Goal: Task Accomplishment & Management: Manage account settings

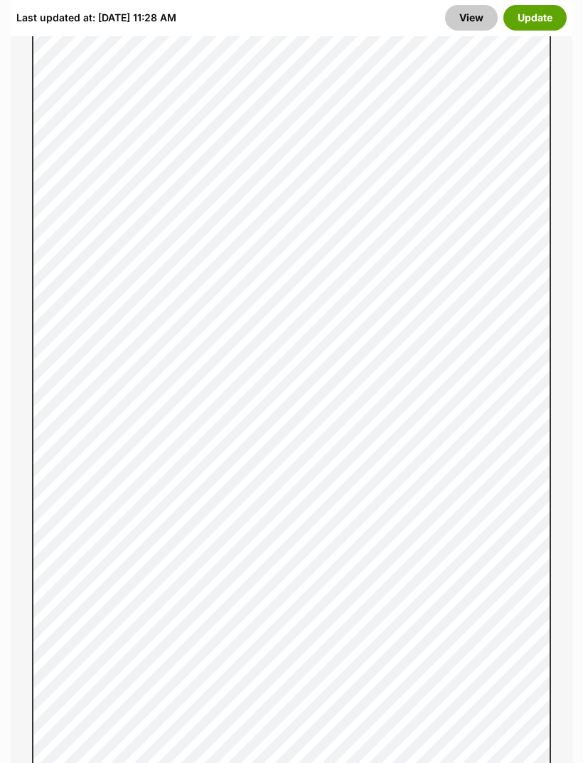
scroll to position [1225, 0]
click at [543, 20] on button "Update" at bounding box center [535, 18] width 63 height 26
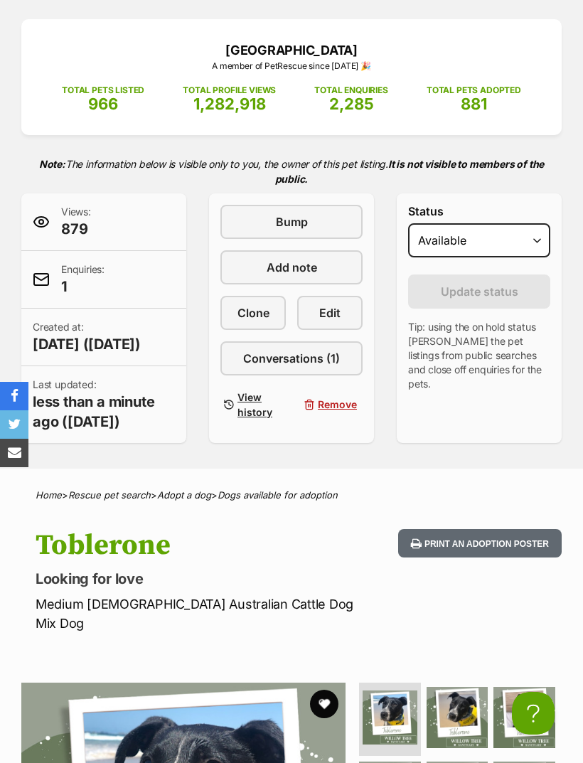
click at [339, 320] on span "Edit" at bounding box center [329, 313] width 21 height 17
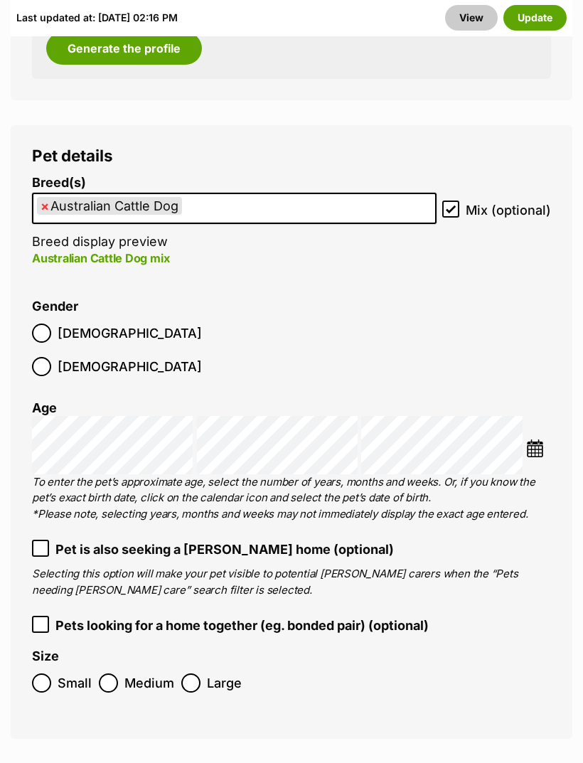
scroll to position [1212, 0]
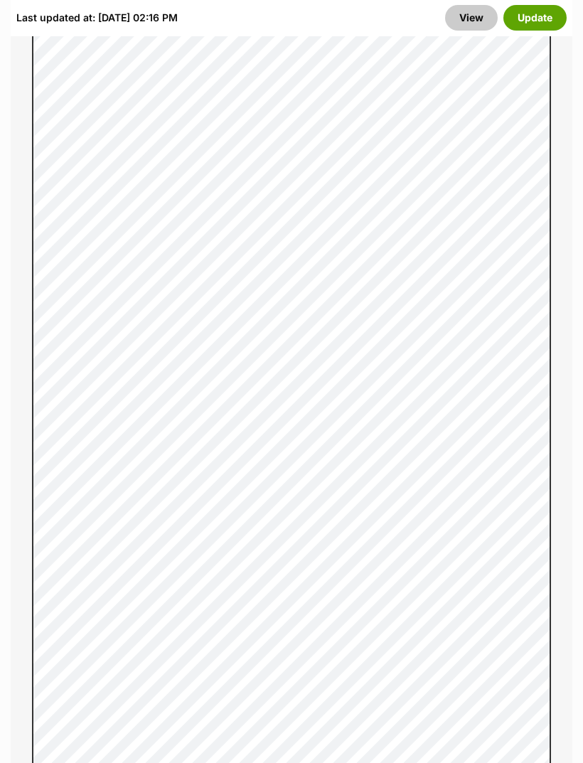
click at [567, 258] on div "About This Pet Name Henlo there, it looks like you might be using the pet name …" at bounding box center [292, 482] width 562 height 1712
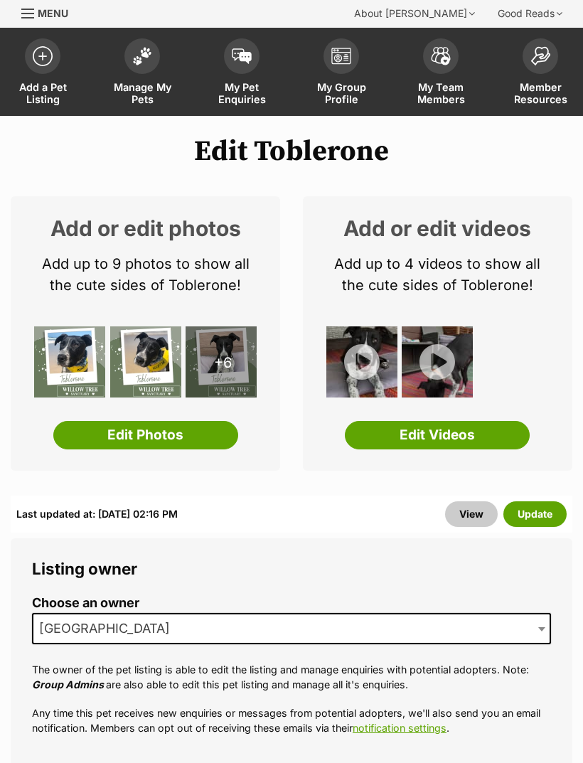
scroll to position [30, 0]
